Goal: Task Accomplishment & Management: Manage account settings

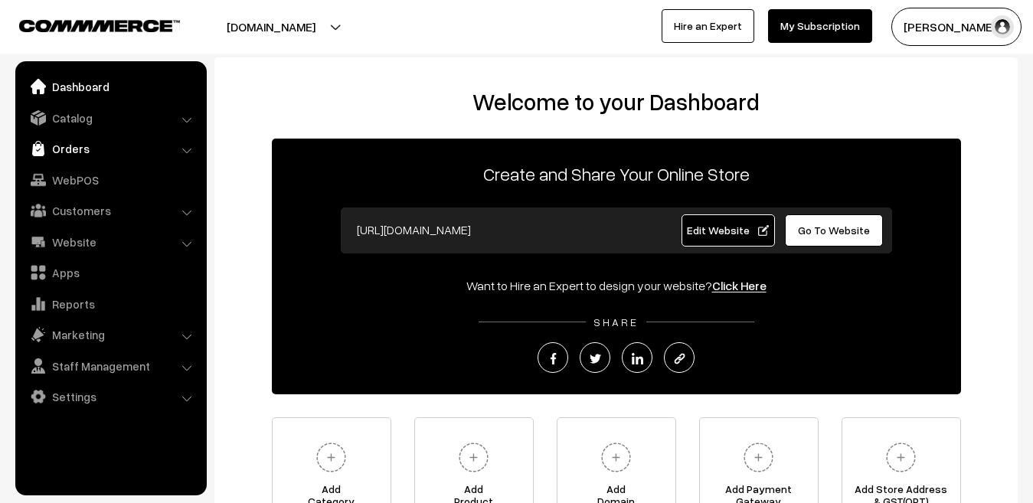
click at [51, 150] on link "Orders" at bounding box center [110, 149] width 182 height 28
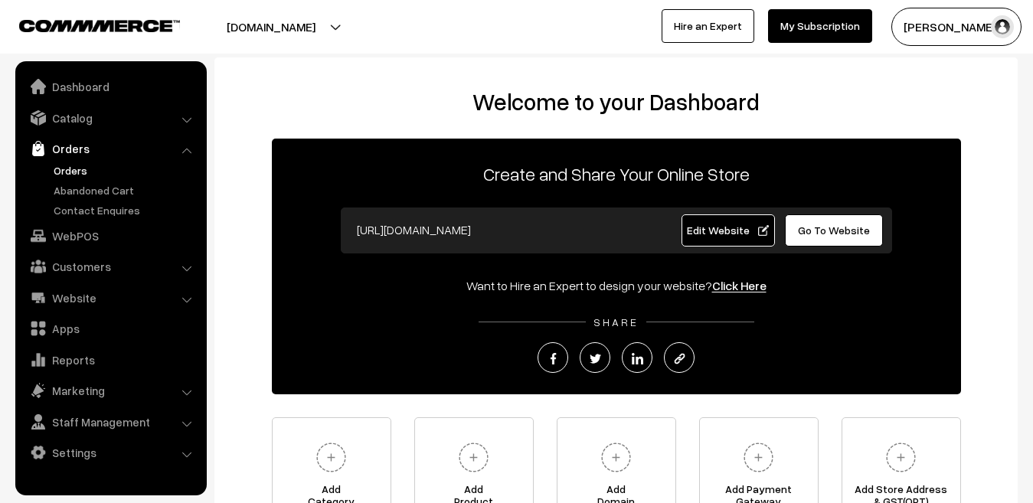
click at [69, 168] on link "Orders" at bounding box center [126, 170] width 152 height 16
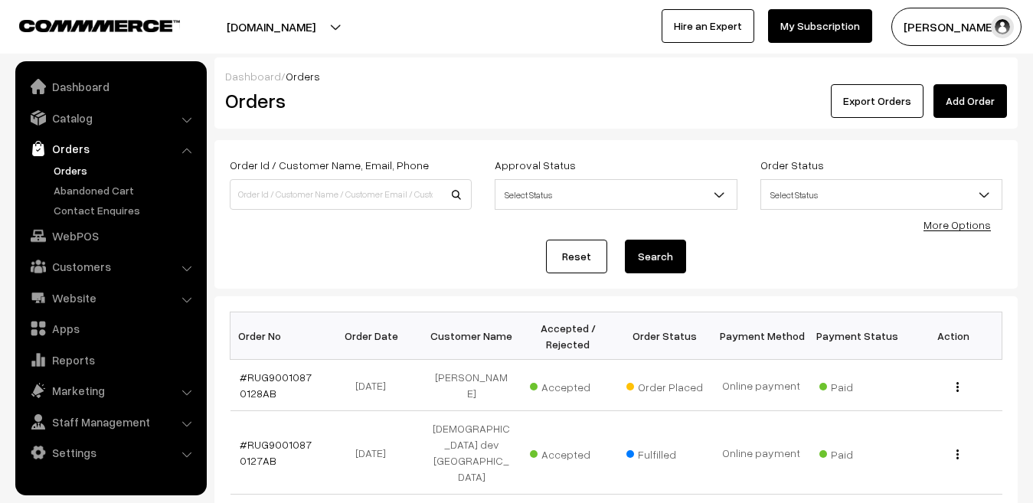
click at [243, 390] on link "#RUG90010870128AB" at bounding box center [276, 384] width 72 height 29
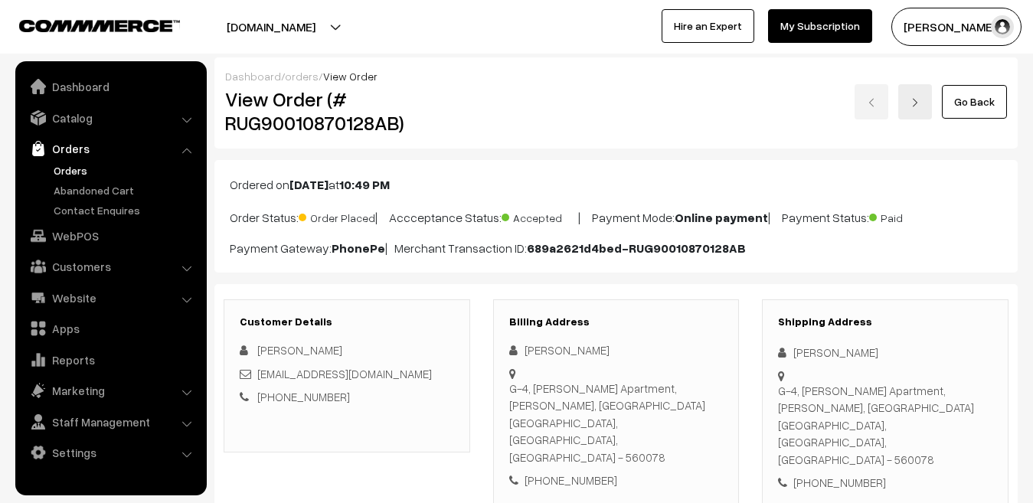
scroll to position [166, 0]
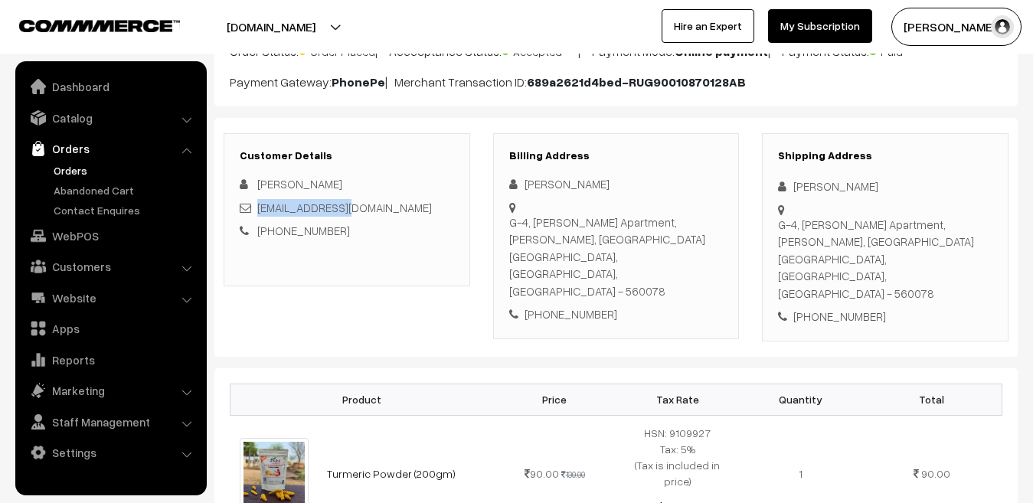
drag, startPoint x: 355, startPoint y: 207, endPoint x: 257, endPoint y: 208, distance: 98.0
click at [257, 208] on div "[EMAIL_ADDRESS][DOMAIN_NAME]" at bounding box center [347, 208] width 214 height 18
copy link "[EMAIL_ADDRESS][DOMAIN_NAME]"
drag, startPoint x: 336, startPoint y: 231, endPoint x: 277, endPoint y: 230, distance: 58.9
click at [277, 230] on div "[PHONE_NUMBER]" at bounding box center [347, 231] width 214 height 18
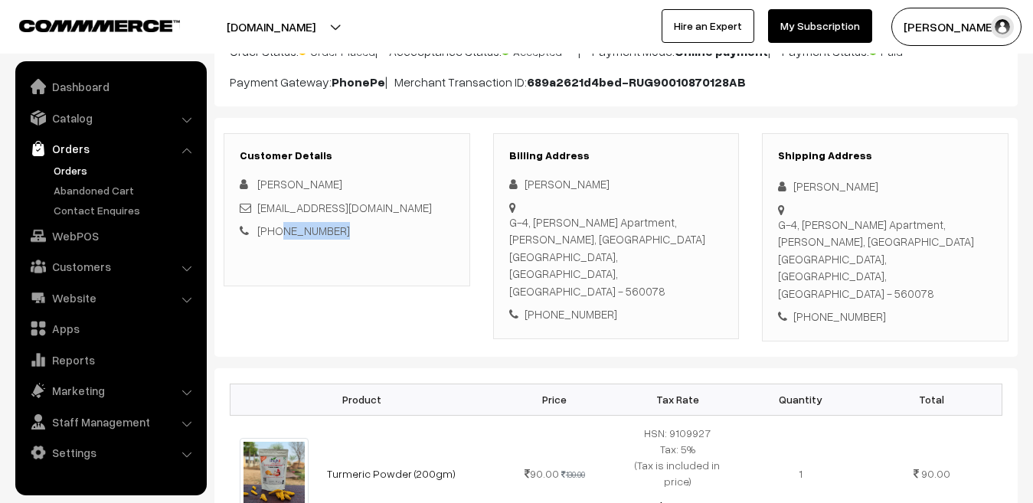
copy link "9986198408"
drag, startPoint x: 334, startPoint y: 181, endPoint x: 260, endPoint y: 178, distance: 74.4
click at [260, 178] on span "[PERSON_NAME]" at bounding box center [299, 184] width 85 height 14
copy span "[PERSON_NAME]"
drag, startPoint x: 511, startPoint y: 221, endPoint x: 658, endPoint y: 237, distance: 147.9
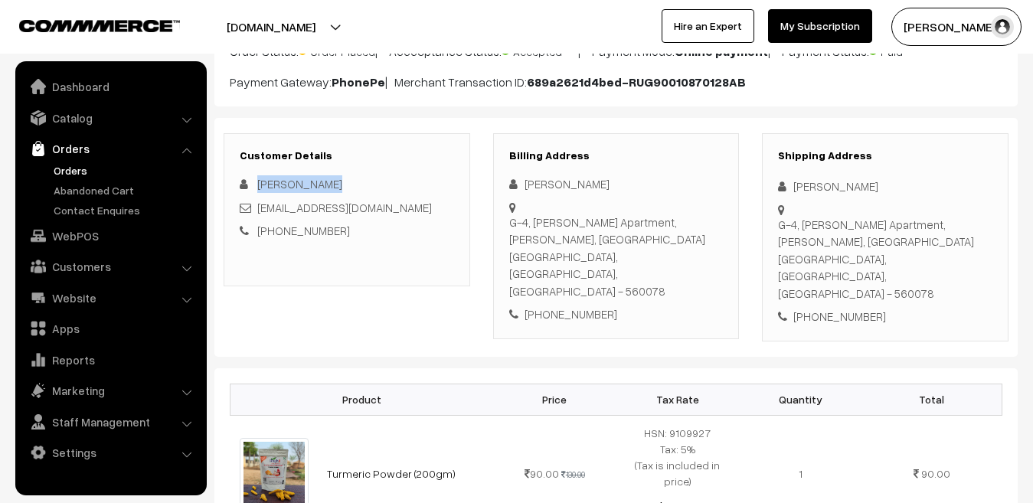
click at [658, 237] on div "G-4, Shyam Abhinandan Apartment, Krishna Devaray Nagar, Yelachenahalli Bengalur…" at bounding box center [616, 257] width 214 height 87
copy div "G-4, [PERSON_NAME] Apartment, [PERSON_NAME], [GEOGRAPHIC_DATA]"
drag, startPoint x: 511, startPoint y: 257, endPoint x: 557, endPoint y: 264, distance: 46.4
click at [557, 264] on div "G-4, Shyam Abhinandan Apartment, Krishna Devaray Nagar, Yelachenahalli Bengalur…" at bounding box center [616, 257] width 214 height 87
copy div "Bengaluru"
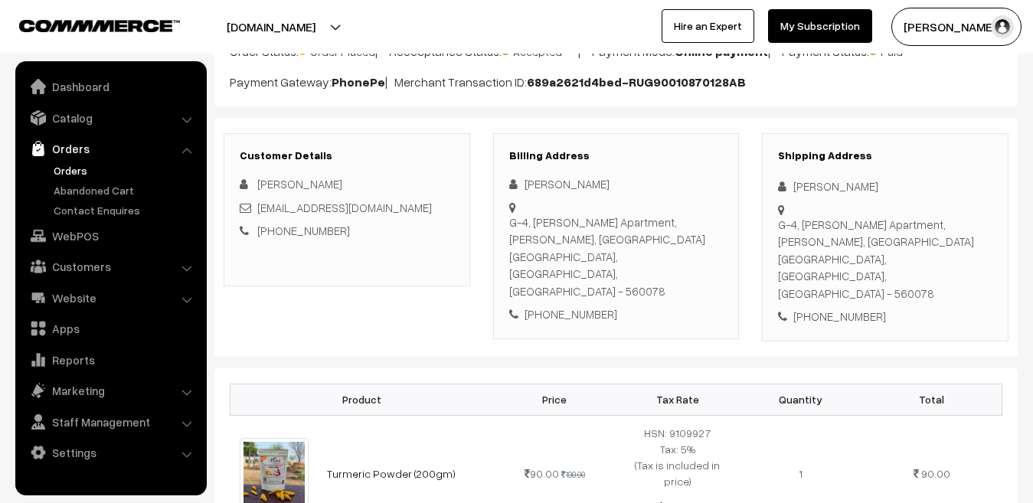
drag, startPoint x: 681, startPoint y: 256, endPoint x: 648, endPoint y: 258, distance: 33.7
click at [648, 258] on div "G-4, Shyam Abhinandan Apartment, Krishna Devaray Nagar, Yelachenahalli Bengalur…" at bounding box center [616, 257] width 214 height 87
copy div "560078"
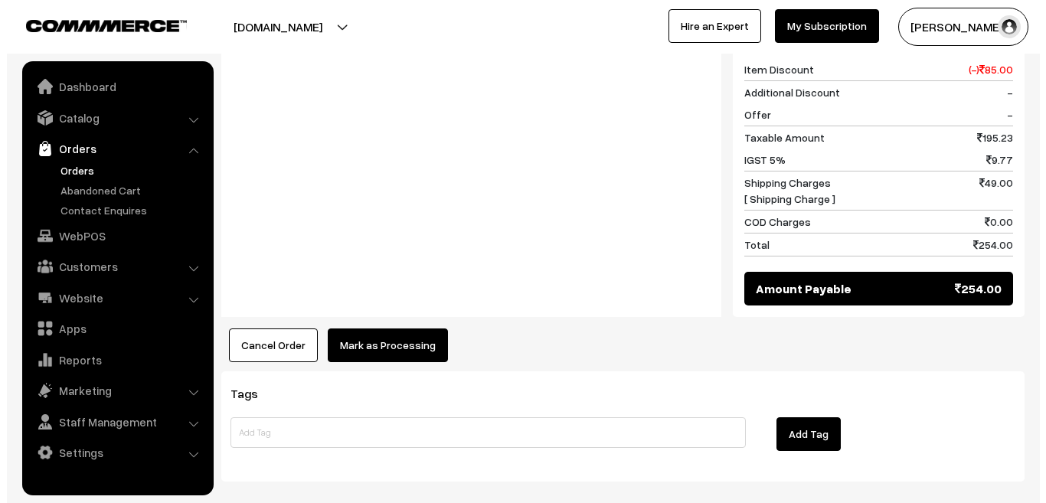
scroll to position [870, 0]
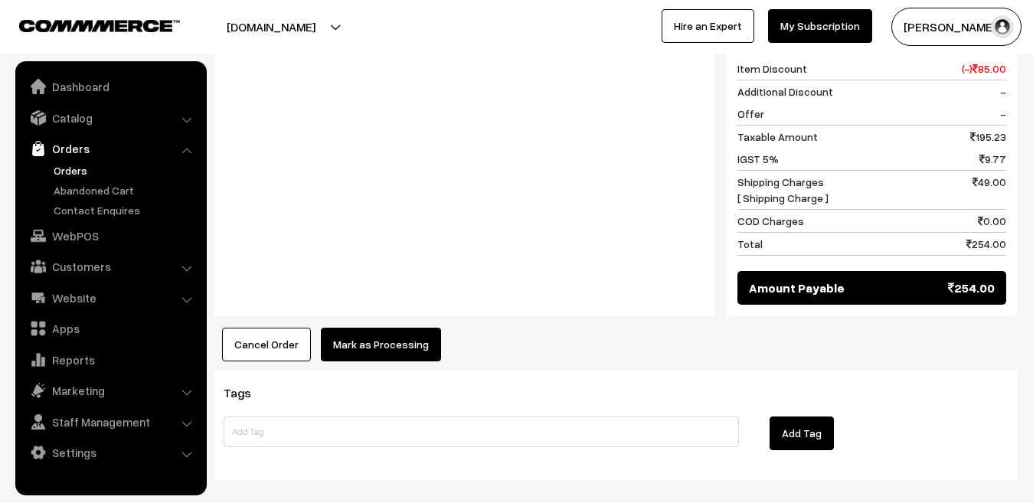
click at [354, 328] on button "Mark as Processing" at bounding box center [381, 345] width 120 height 34
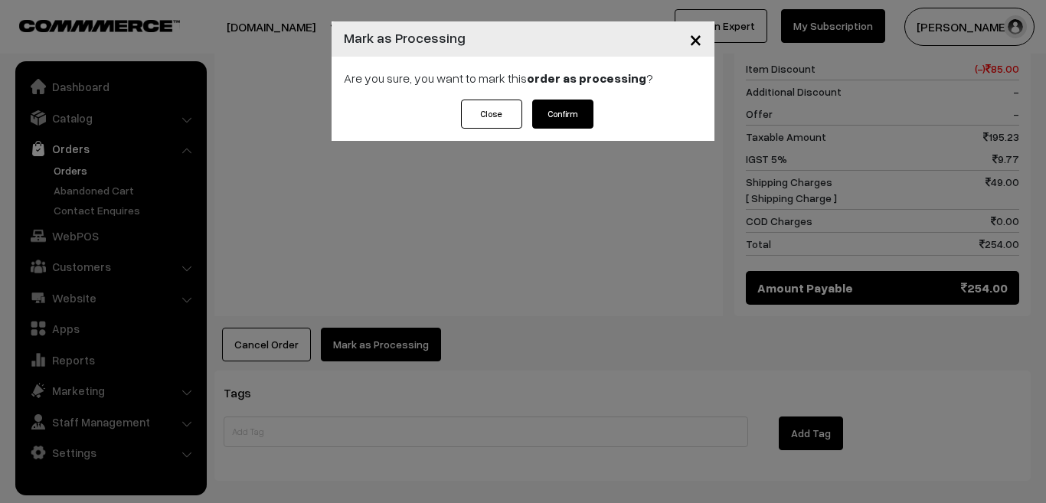
click at [542, 112] on button "Confirm" at bounding box center [562, 114] width 61 height 29
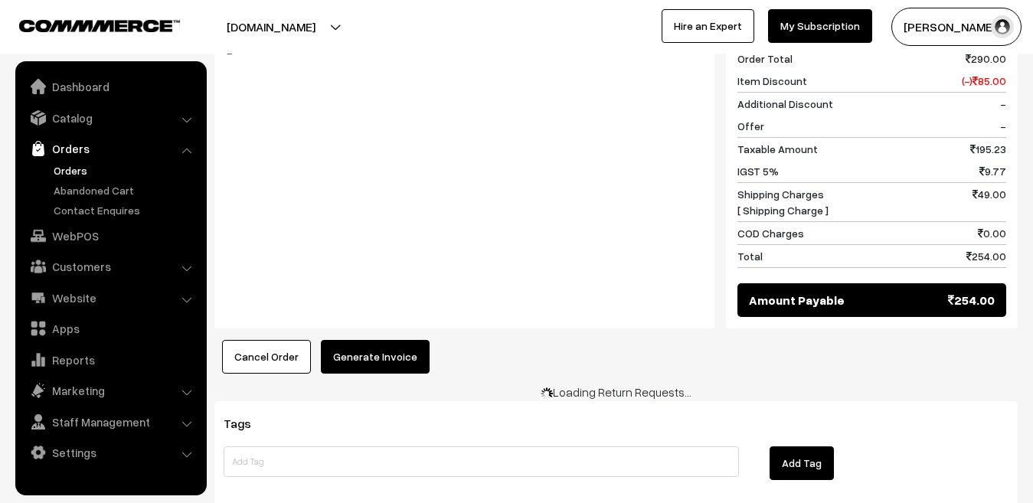
click at [374, 340] on button "Generate Invoice" at bounding box center [375, 357] width 109 height 34
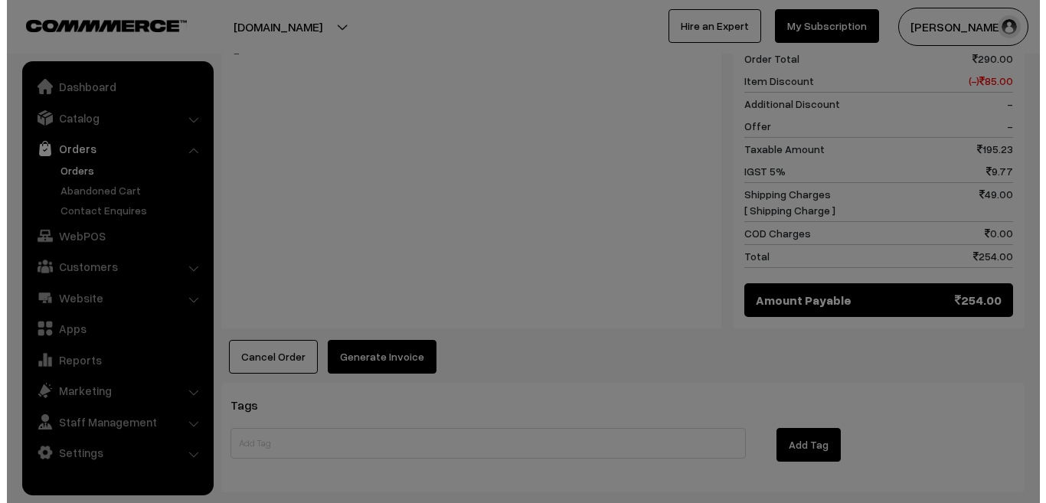
scroll to position [807, 0]
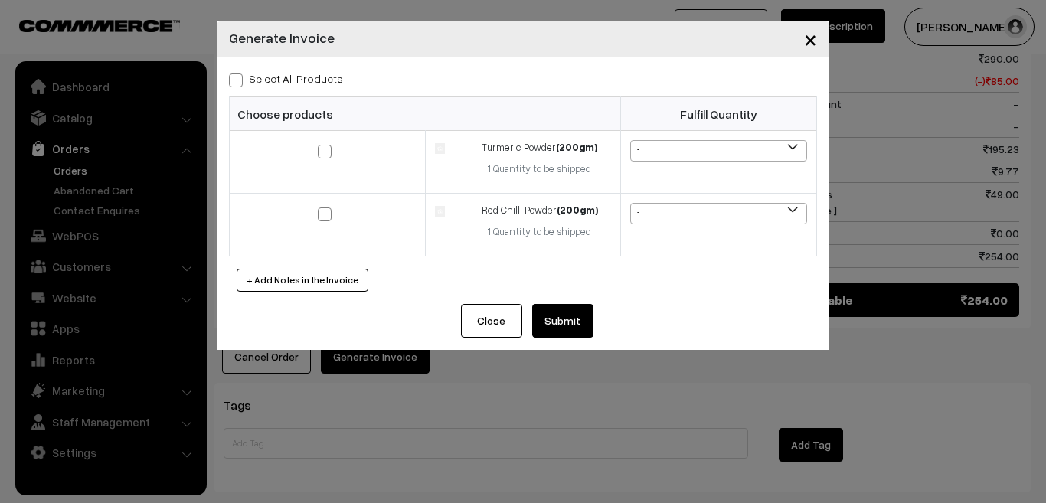
click at [237, 76] on span at bounding box center [236, 80] width 14 height 14
click at [237, 76] on input "Select All Products" at bounding box center [234, 78] width 10 height 10
checkbox input "true"
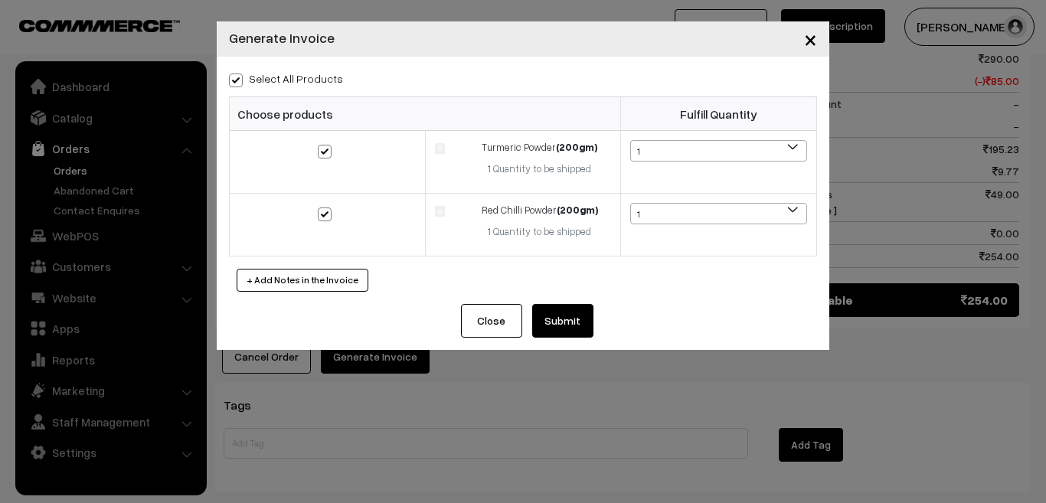
click at [560, 317] on button "Submit" at bounding box center [562, 321] width 61 height 34
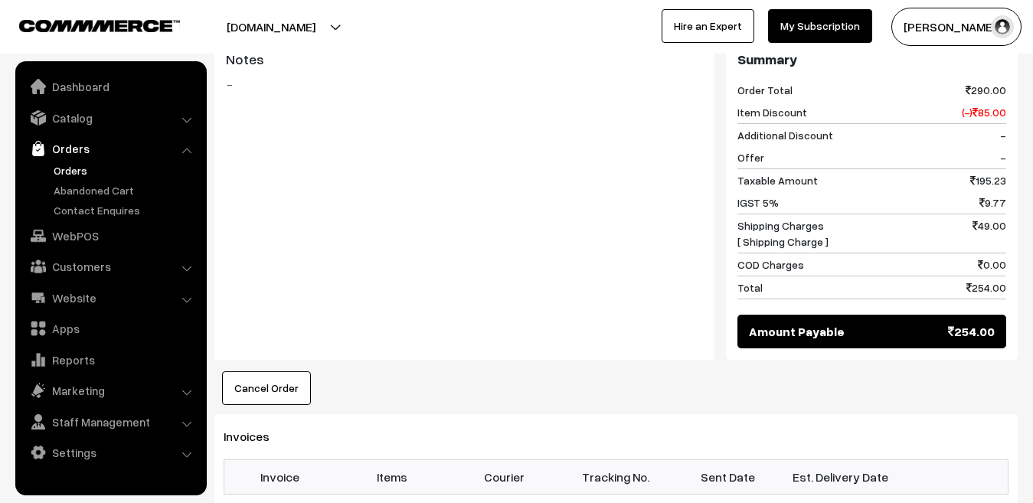
scroll to position [757, 0]
